Goal: Find specific page/section: Find specific page/section

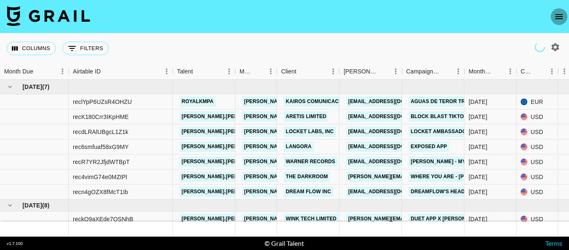
click at [558, 16] on icon "open drawer" at bounding box center [560, 16] width 8 height 5
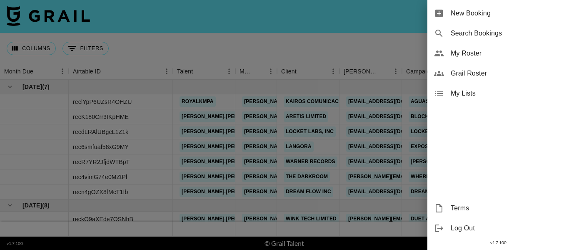
click at [477, 73] on span "Grail Roster" at bounding box center [507, 73] width 112 height 10
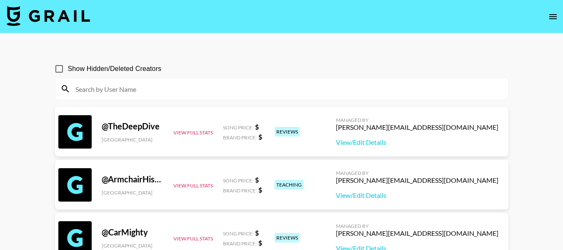
click at [170, 80] on div at bounding box center [281, 89] width 453 height 22
click at [175, 87] on input at bounding box center [286, 88] width 433 height 13
paste input "https://www.tiktok.com/@yeehawgraciemae?lang=en"
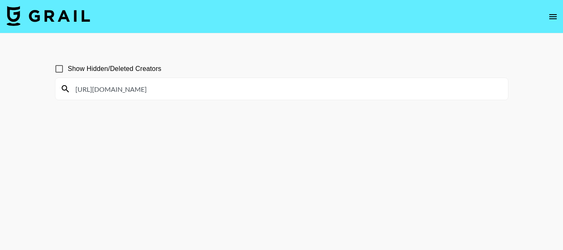
drag, startPoint x: 204, startPoint y: 87, endPoint x: 276, endPoint y: 105, distance: 74.8
click at [276, 105] on section "Show Hidden/Deleted Creators https://www.tiktok.com/@yeehawgraciemae?lang=en" at bounding box center [282, 144] width 454 height 183
click at [278, 110] on section "Show Hidden/Deleted Creators https://www.tiktok.com/@yeehawgraciemae" at bounding box center [282, 144] width 454 height 183
click at [278, 95] on input "https://www.tiktok.com/@yeehawgraciemae" at bounding box center [286, 88] width 433 height 13
click at [188, 90] on input "https://www.tiktok.com/@yeehawgraciemae" at bounding box center [286, 88] width 433 height 13
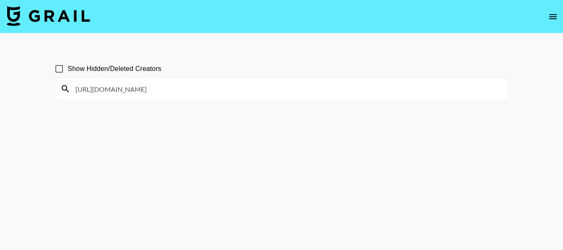
click at [188, 90] on input "https://www.tiktok.com/@yeehawgraciemae" at bounding box center [286, 88] width 433 height 13
paste input "tanner.weaverr?lang=en"
type input "https://www.tiktok.com/@tanner.weaverr?lang=en"
click at [287, 165] on section "Show Hidden/Deleted Creators https://www.tiktok.com/@tanner.weaverr?lang=en" at bounding box center [282, 144] width 454 height 183
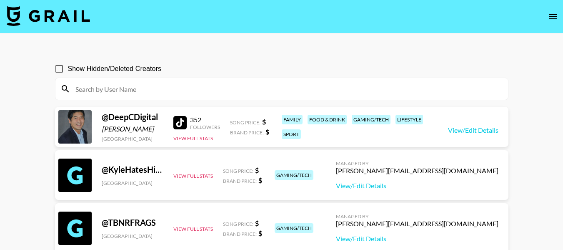
click at [143, 86] on input at bounding box center [286, 88] width 433 height 13
paste input "[URL][DOMAIN_NAME][PERSON_NAME][DOMAIN_NAME]"
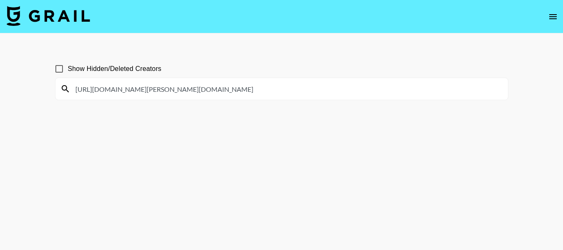
drag, startPoint x: 197, startPoint y: 89, endPoint x: 286, endPoint y: 85, distance: 89.3
click at [285, 85] on input "[URL][DOMAIN_NAME][PERSON_NAME][DOMAIN_NAME]" at bounding box center [286, 88] width 433 height 13
click at [261, 169] on section "Show Hidden/Deleted Creators https://www.tiktok.com/@tanner.weaverr" at bounding box center [282, 144] width 454 height 183
click at [197, 90] on input "https://www.tiktok.com/@tanner.weaverr" at bounding box center [286, 88] width 433 height 13
click at [228, 93] on input "https://www.tiktok.com/@tanner.weaverr" at bounding box center [286, 88] width 433 height 13
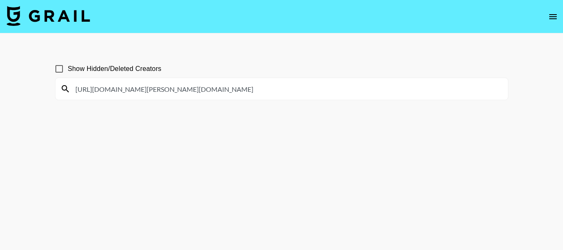
click at [228, 92] on input "https://www.tiktok.com/@tanner.weaverr" at bounding box center [286, 88] width 433 height 13
paste input "yeehawgraciemae?lang=en"
click at [243, 94] on input "[URL][DOMAIN_NAME]" at bounding box center [286, 88] width 433 height 13
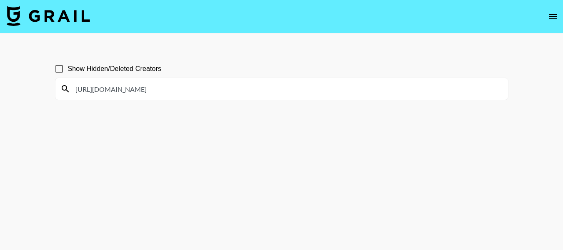
click at [243, 93] on input "https://www.tiktok.com/@yeehawgraciemae?lang=en" at bounding box center [286, 88] width 433 height 13
click at [249, 90] on input "https://www.tiktok.com/@yeehawgraciemae?lang=en" at bounding box center [286, 88] width 433 height 13
drag, startPoint x: 152, startPoint y: 90, endPoint x: 203, endPoint y: 88, distance: 51.3
click at [203, 88] on input "https://www.tiktok.com/@yeehawgraciemae?lang=en" at bounding box center [286, 88] width 433 height 13
click at [215, 127] on section "Show Hidden/Deleted Creators https://www.tiktok.com/@jacob.cline.161?lang=en" at bounding box center [282, 144] width 454 height 183
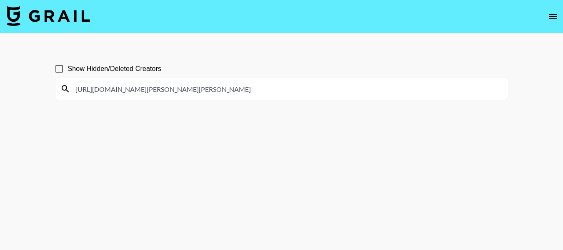
click at [230, 95] on input "https://www.tiktok.com/@jacob.cline.161?lang=en" at bounding box center [286, 88] width 433 height 13
drag, startPoint x: 197, startPoint y: 88, endPoint x: 261, endPoint y: 99, distance: 65.2
click at [261, 99] on div "https://www.tiktok.com/@jacob.cline.161?lang=en" at bounding box center [281, 89] width 453 height 22
type input "[URL][DOMAIN_NAME][PERSON_NAME]"
click at [291, 135] on section "Show Hidden/Deleted Creators [URL][DOMAIN_NAME][PERSON_NAME]" at bounding box center [282, 144] width 454 height 183
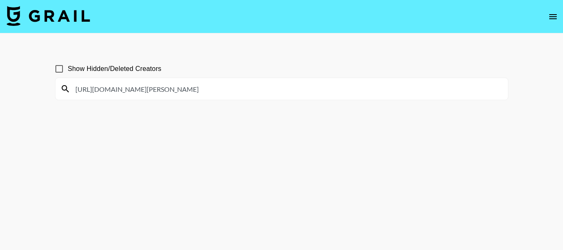
click at [216, 89] on input "[URL][DOMAIN_NAME][PERSON_NAME]" at bounding box center [286, 88] width 433 height 13
click at [179, 90] on input "[URL][DOMAIN_NAME][PERSON_NAME]" at bounding box center [286, 88] width 433 height 13
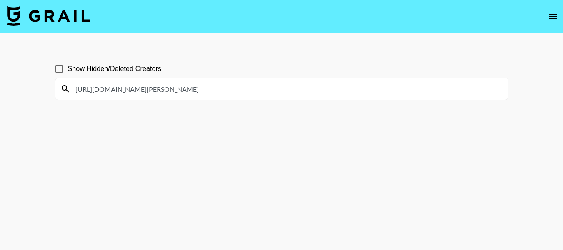
click at [179, 90] on input "[URL][DOMAIN_NAME][PERSON_NAME]" at bounding box center [286, 88] width 433 height 13
click at [253, 149] on section "Show Hidden/Deleted Creators [URL][DOMAIN_NAME][PERSON_NAME]" at bounding box center [282, 144] width 454 height 183
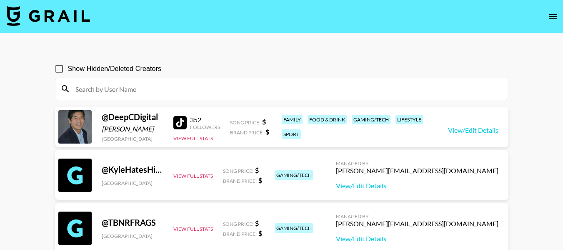
click at [184, 90] on input at bounding box center [286, 88] width 433 height 13
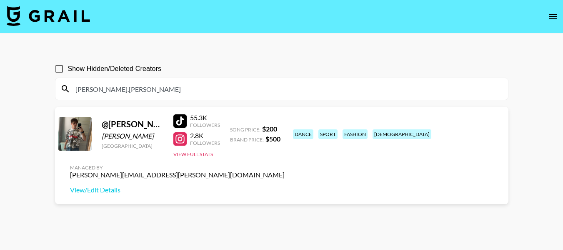
click at [173, 86] on input "[PERSON_NAME].[PERSON_NAME]" at bounding box center [286, 88] width 433 height 13
paste input "[URL][DOMAIN_NAME][PERSON_NAME]"
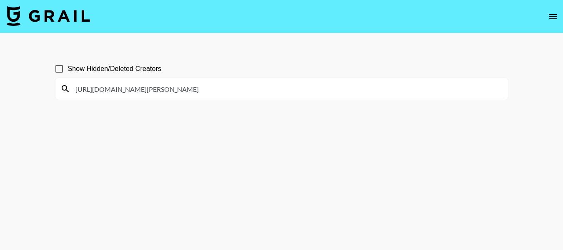
drag, startPoint x: 147, startPoint y: 87, endPoint x: 63, endPoint y: 71, distance: 86.0
click at [62, 72] on section "Show Hidden/Deleted Creators [URL][DOMAIN_NAME][PERSON_NAME]" at bounding box center [282, 76] width 454 height 47
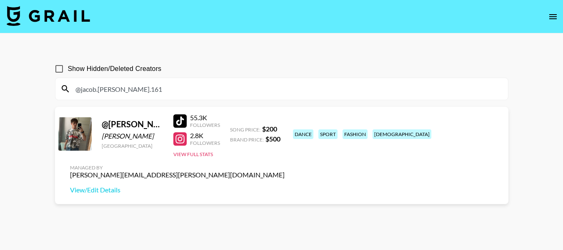
drag, startPoint x: 80, startPoint y: 91, endPoint x: 185, endPoint y: 113, distance: 106.9
click at [185, 113] on section "Show Hidden/Deleted Creators @jacob.[PERSON_NAME].161 @ [PERSON_NAME].[PERSON_N…" at bounding box center [282, 144] width 454 height 183
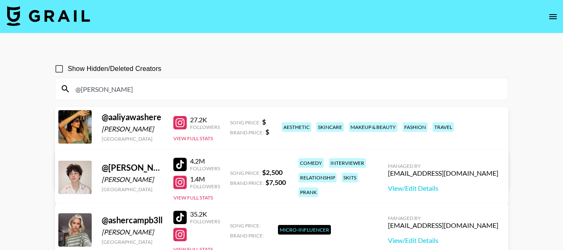
drag, startPoint x: 80, startPoint y: 88, endPoint x: 116, endPoint y: 100, distance: 38.1
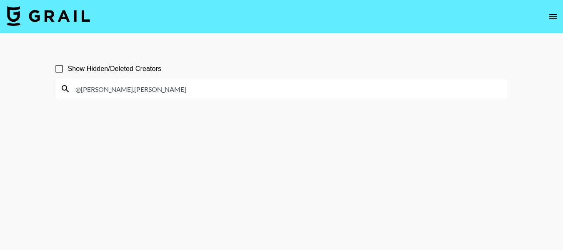
drag, startPoint x: 80, startPoint y: 87, endPoint x: 166, endPoint y: 91, distance: 85.6
click at [166, 91] on input "@[PERSON_NAME].[PERSON_NAME]" at bounding box center [286, 88] width 433 height 13
drag, startPoint x: 83, startPoint y: 93, endPoint x: 133, endPoint y: 98, distance: 50.3
click at [133, 98] on div "@yeehaw" at bounding box center [281, 89] width 453 height 22
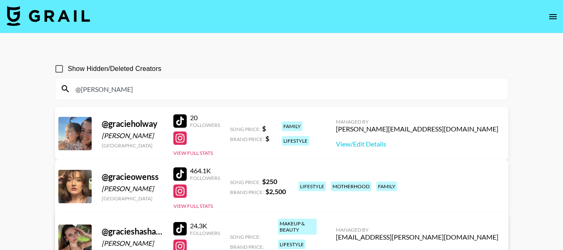
click at [101, 92] on input "@[PERSON_NAME]" at bounding box center [286, 88] width 433 height 13
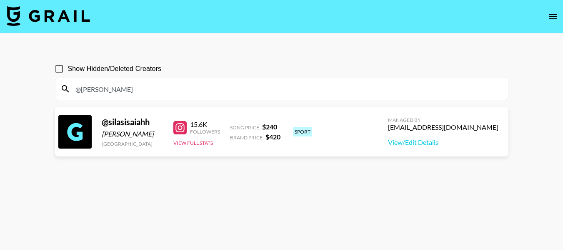
type input "@silas"
